Goal: Information Seeking & Learning: Learn about a topic

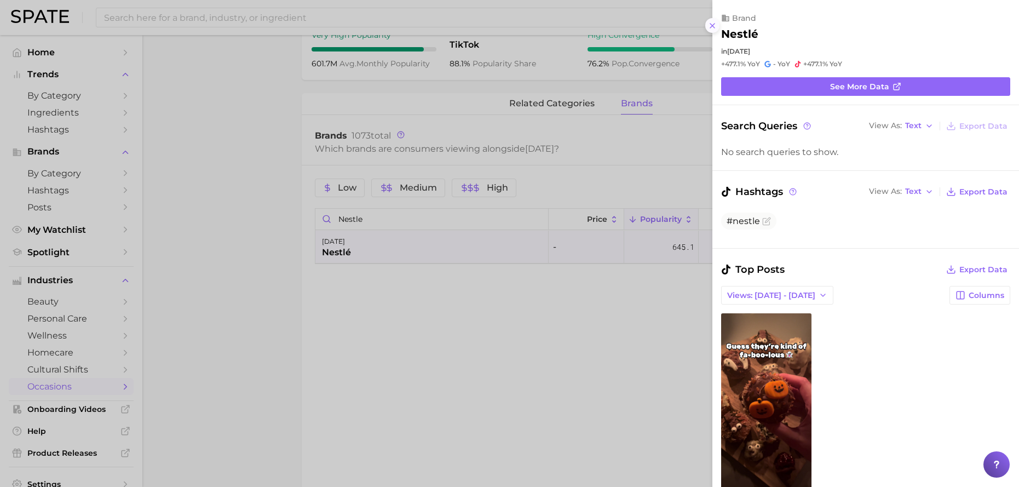
click at [711, 29] on icon at bounding box center [712, 25] width 9 height 9
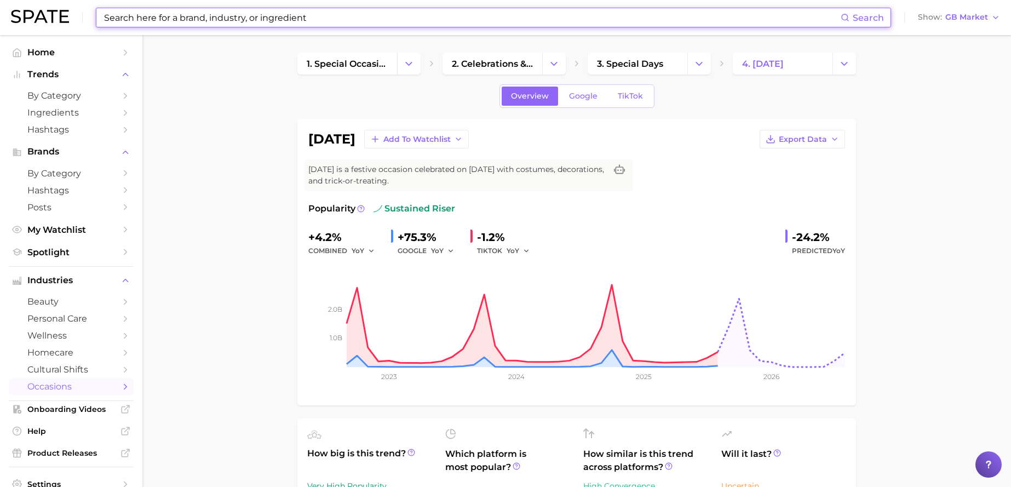
click at [229, 19] on input at bounding box center [471, 17] width 737 height 19
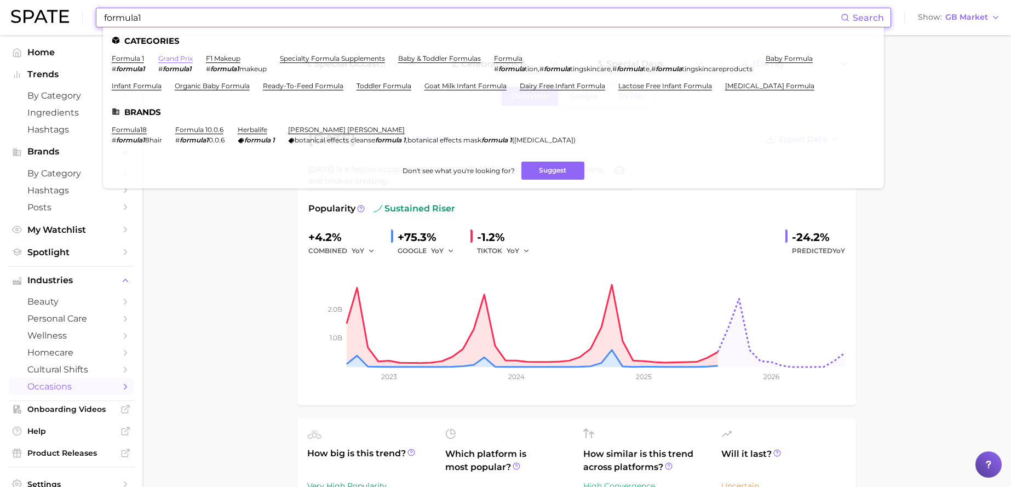
type input "formula1"
click at [186, 60] on link "grand prix" at bounding box center [175, 58] width 34 height 8
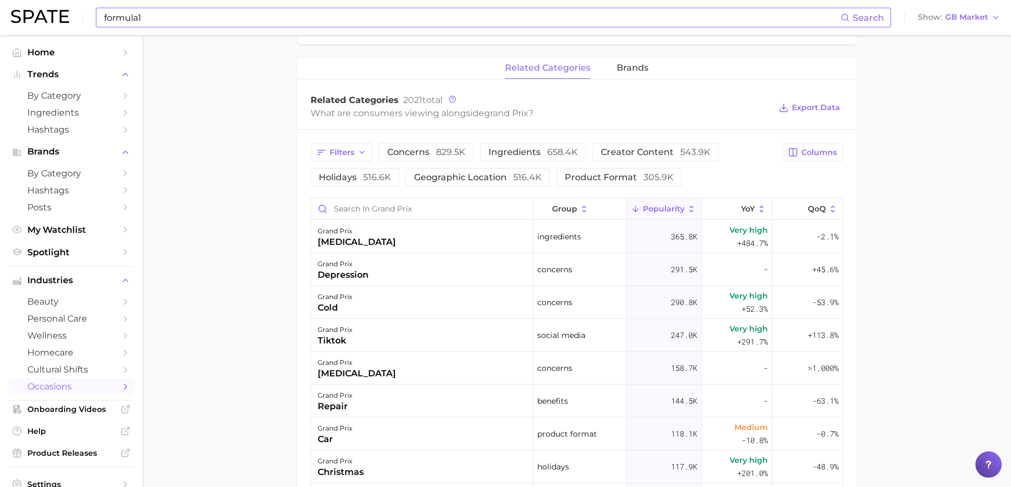
scroll to position [488, 0]
click at [637, 65] on span "brands" at bounding box center [632, 66] width 32 height 10
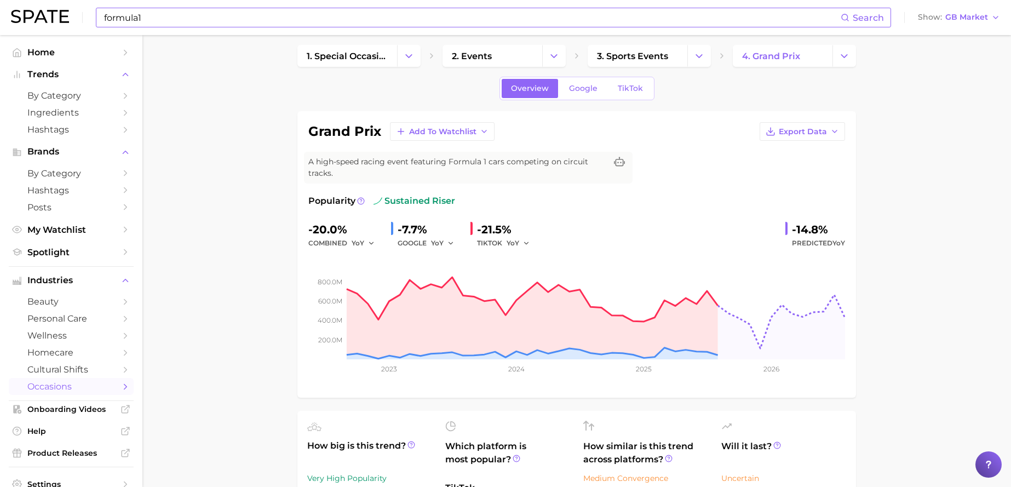
scroll to position [0, 0]
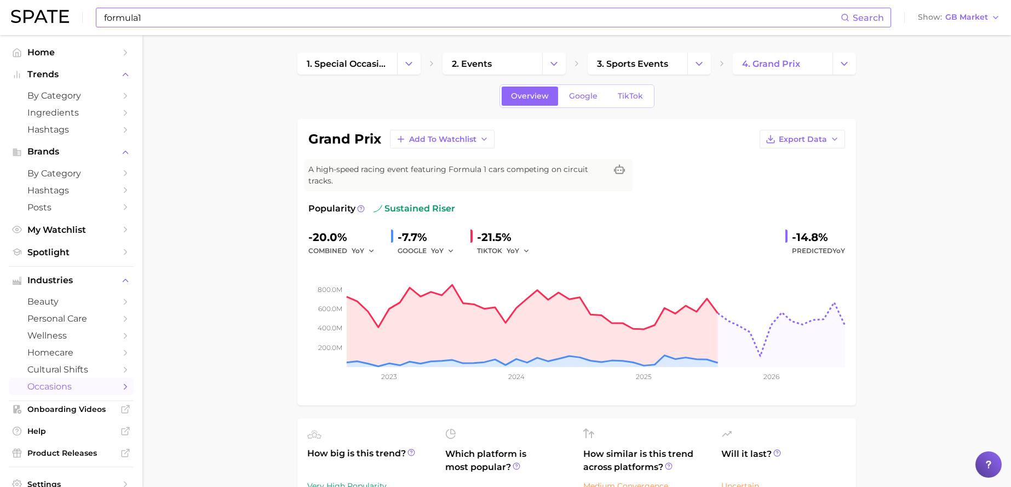
click at [342, 29] on div "formula1 Search Show GB Market" at bounding box center [505, 17] width 989 height 35
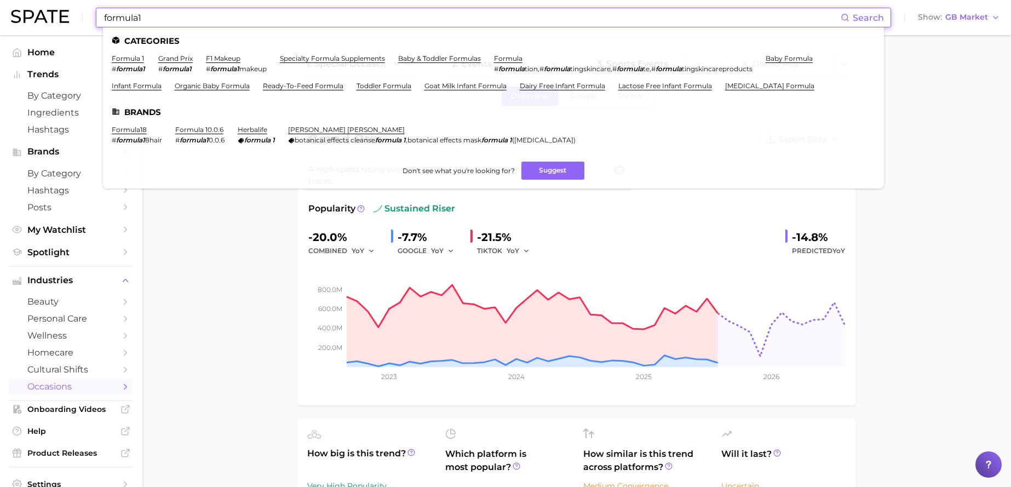
click at [340, 26] on input "formula1" at bounding box center [471, 17] width 737 height 19
click at [130, 60] on link "formula 1" at bounding box center [128, 58] width 32 height 8
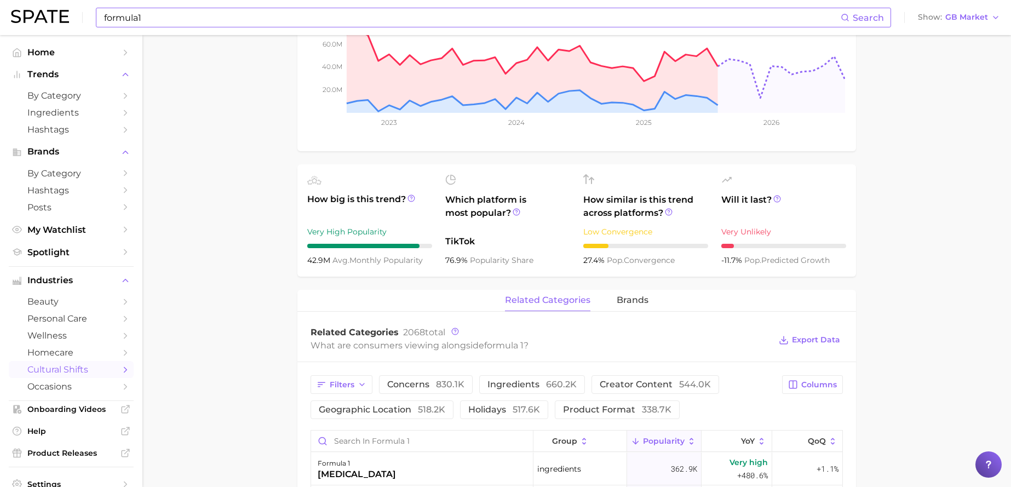
scroll to position [257, 0]
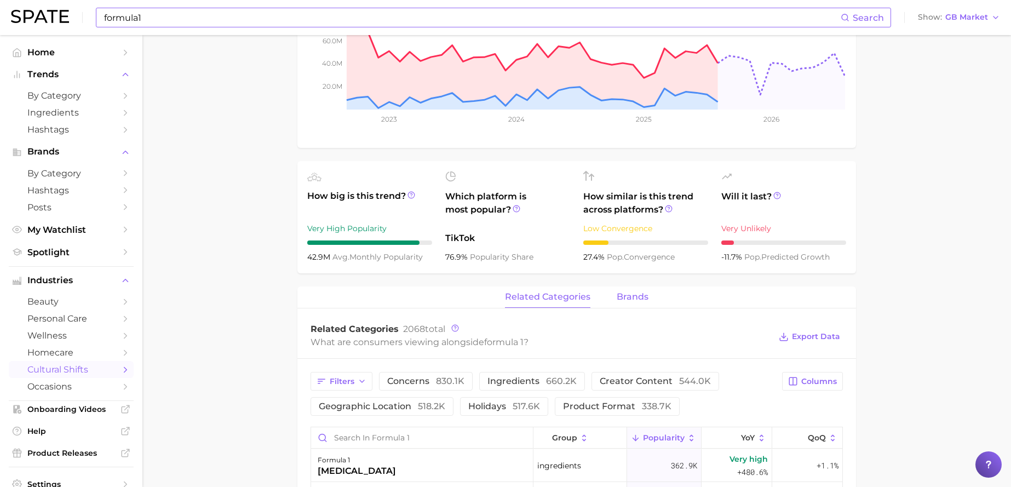
click at [642, 298] on span "brands" at bounding box center [632, 297] width 32 height 10
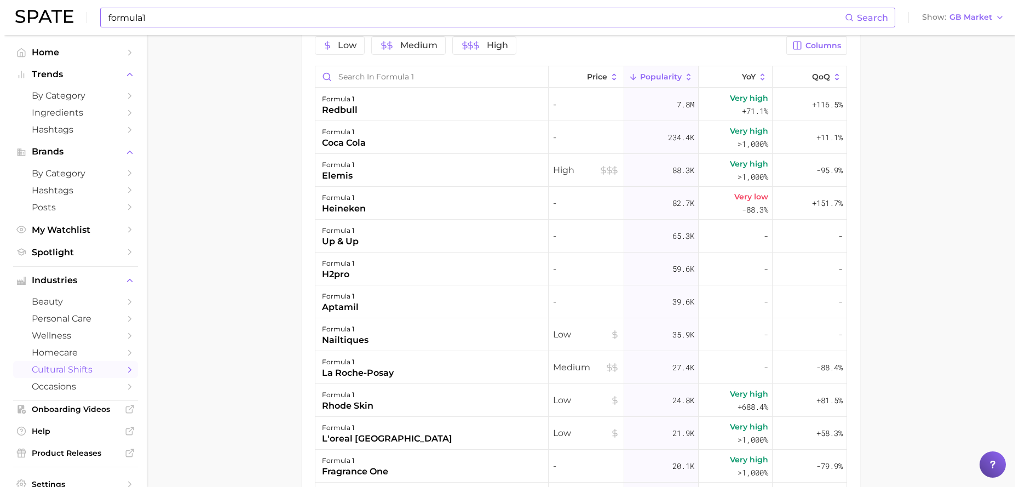
scroll to position [592, 0]
click at [345, 137] on div "coca cola" at bounding box center [339, 143] width 44 height 13
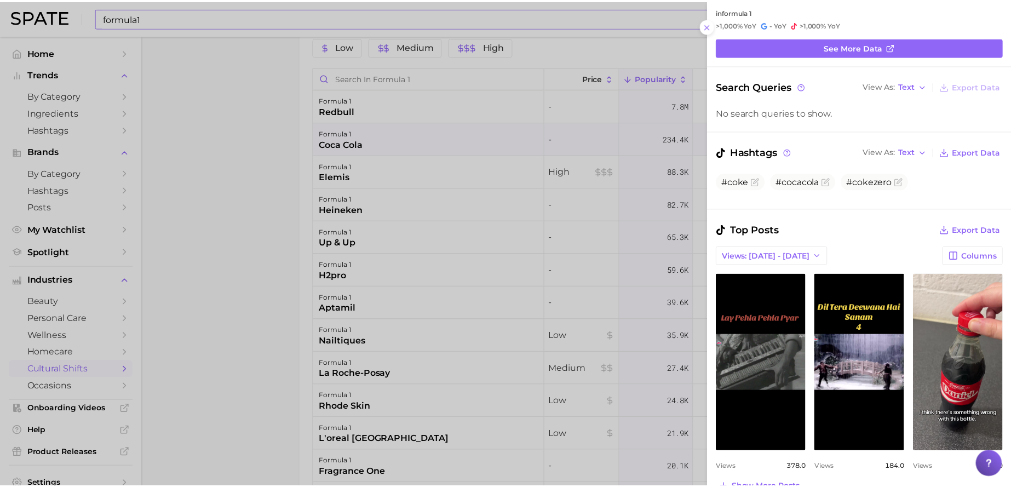
scroll to position [0, 0]
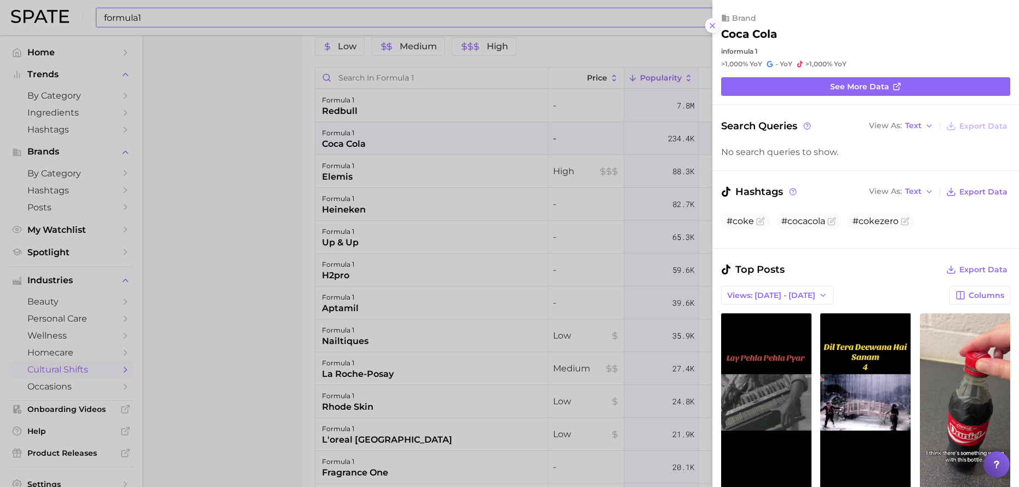
click at [713, 21] on icon at bounding box center [712, 25] width 9 height 9
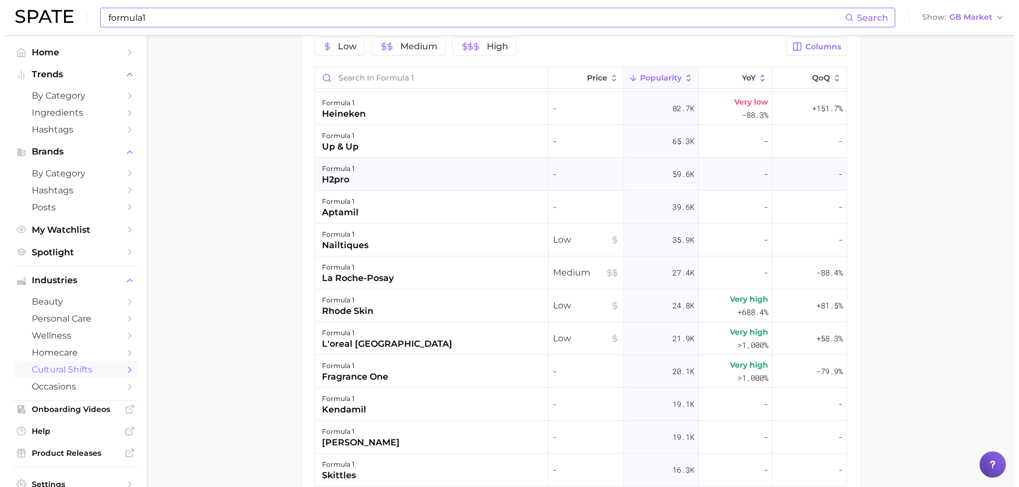
scroll to position [97, 0]
click at [428, 312] on div "formula 1 rhode skin" at bounding box center [427, 303] width 233 height 33
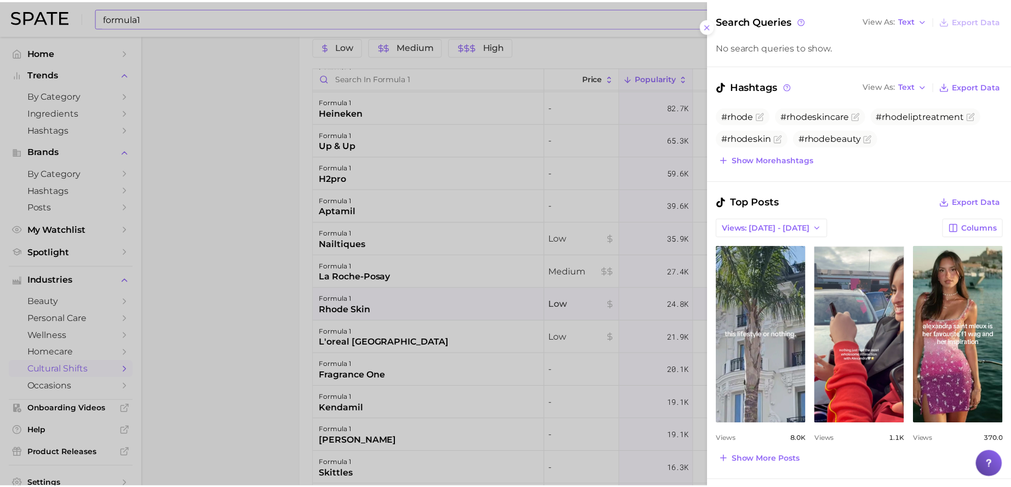
scroll to position [107, 0]
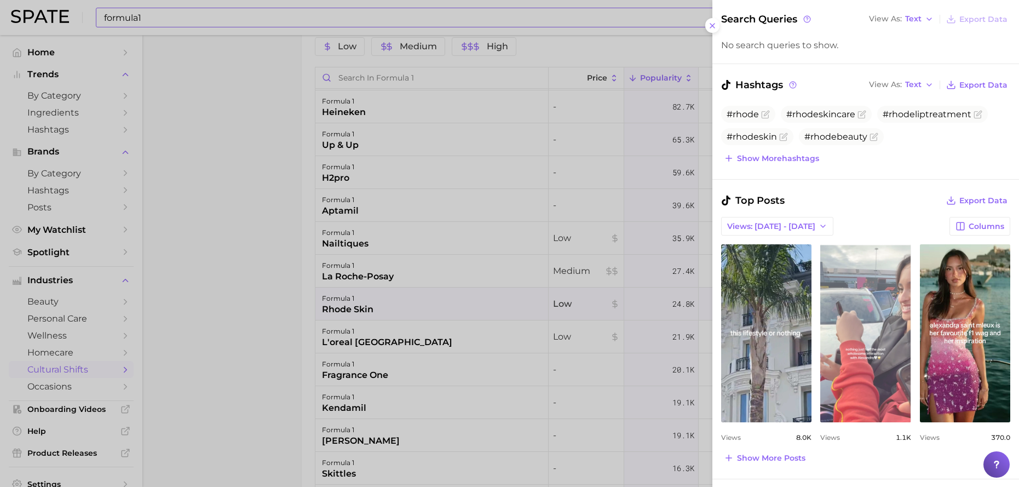
click at [865, 256] on link "view post on TikTok" at bounding box center [865, 333] width 90 height 178
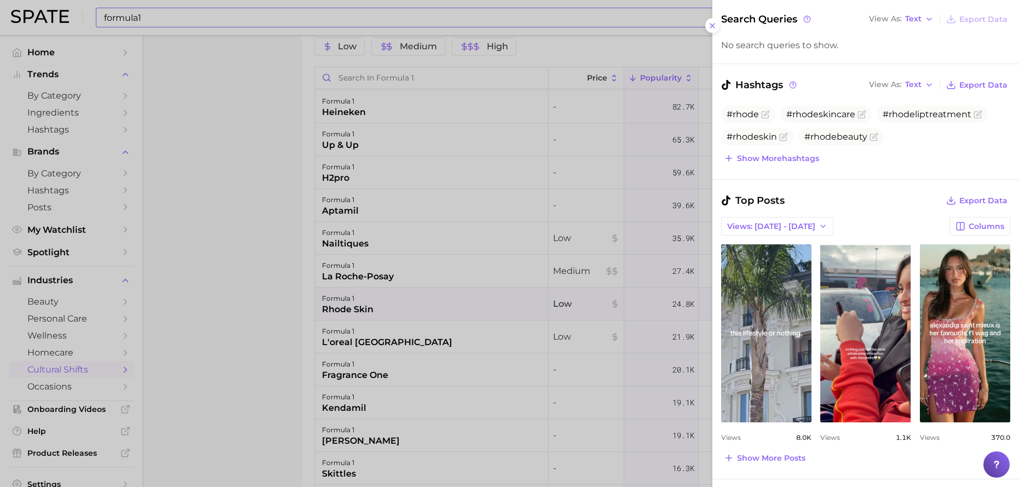
click at [274, 311] on div at bounding box center [509, 243] width 1019 height 487
